Goal: Understand process/instructions: Learn how to perform a task or action

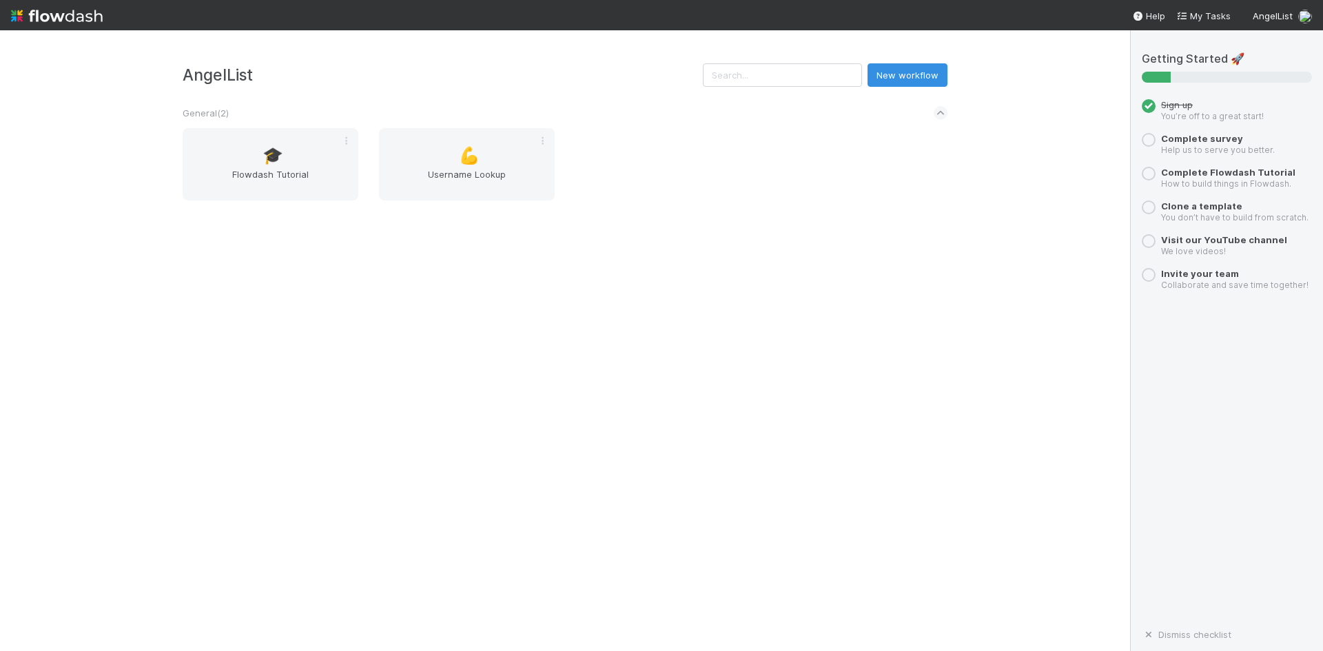
click at [1147, 141] on div at bounding box center [1148, 140] width 14 height 14
click at [304, 180] on span "Flowdash Tutorial" at bounding box center [270, 181] width 165 height 28
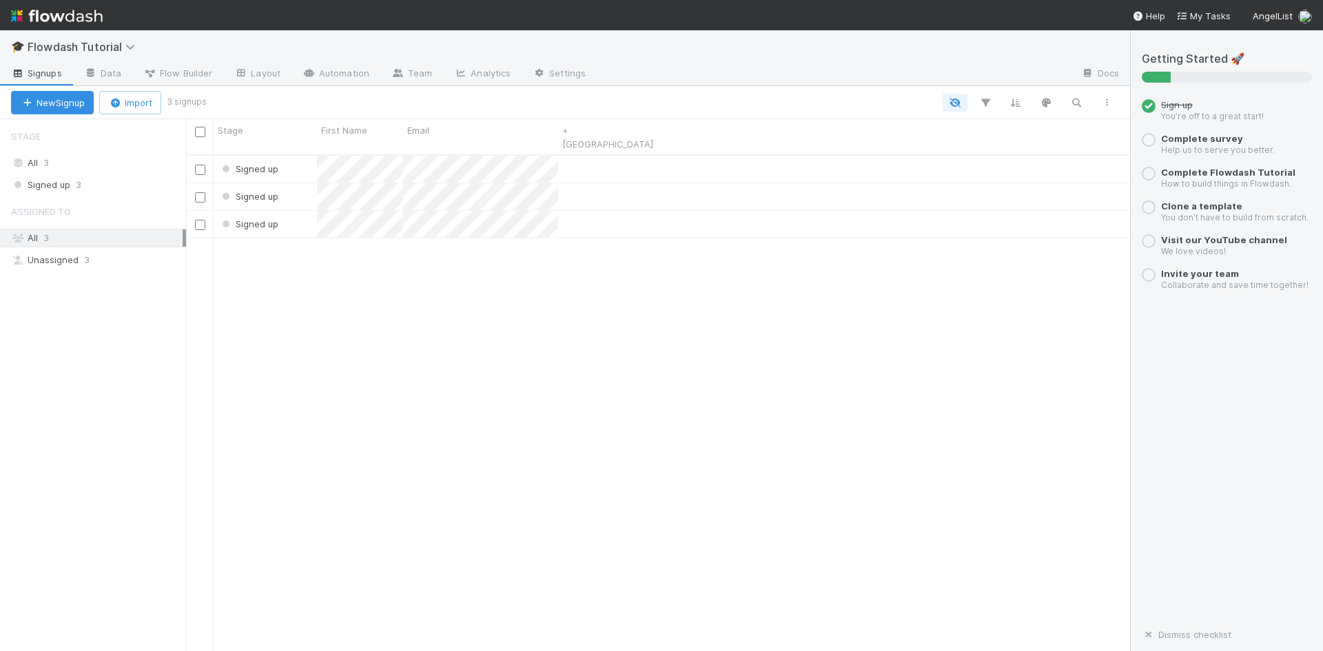
scroll to position [497, 933]
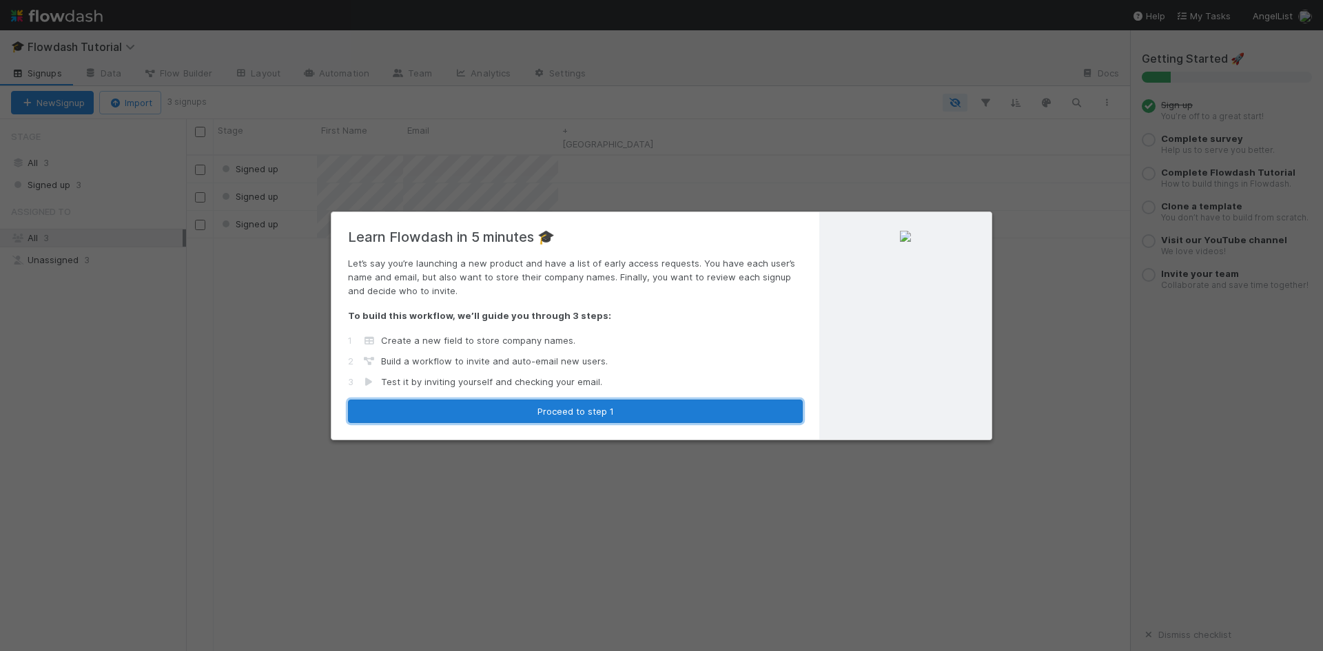
click at [698, 404] on button "Proceed to step 1" at bounding box center [575, 411] width 455 height 23
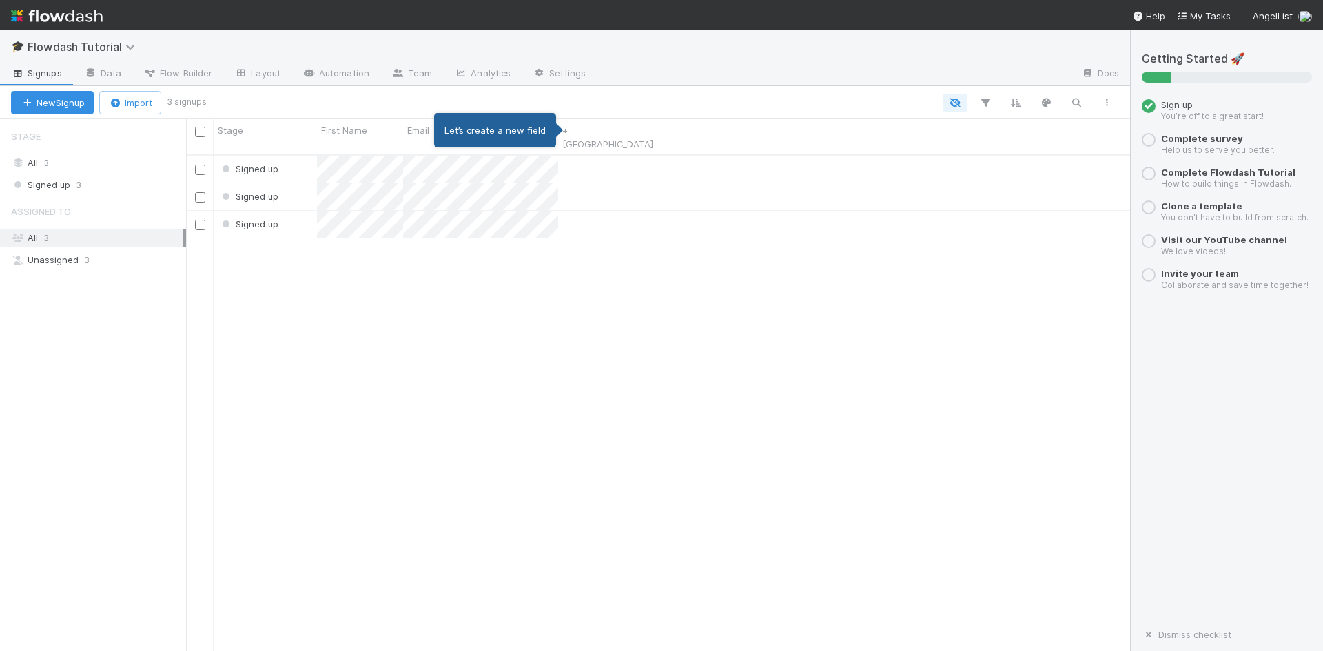
click at [632, 331] on div "Signed up Signed up Signed up" at bounding box center [658, 409] width 944 height 507
click at [1146, 138] on div at bounding box center [1148, 140] width 14 height 14
click at [1188, 142] on span "Complete survey" at bounding box center [1202, 138] width 82 height 11
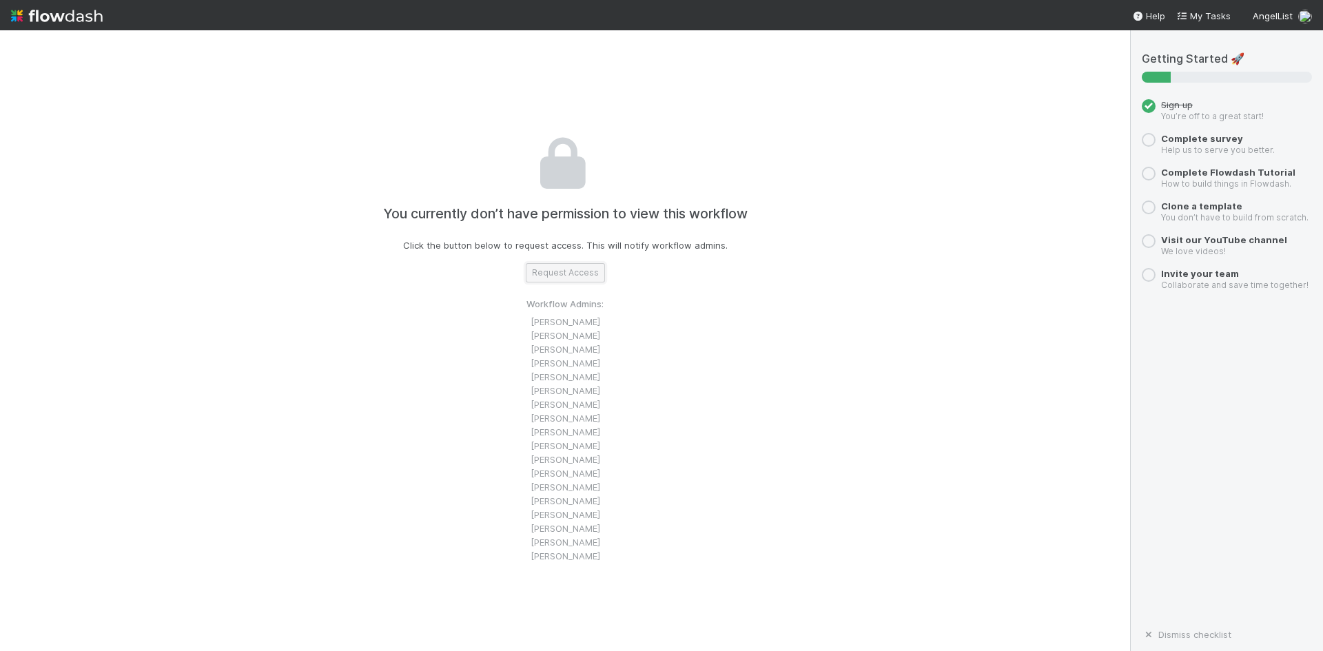
click at [559, 269] on button "Request Access" at bounding box center [565, 272] width 79 height 19
